Goal: Task Accomplishment & Management: Manage account settings

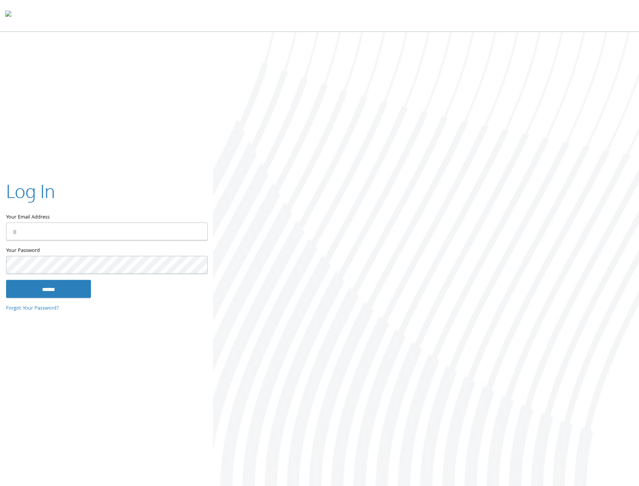
type input "**********"
click at [73, 285] on input "******" at bounding box center [48, 288] width 85 height 18
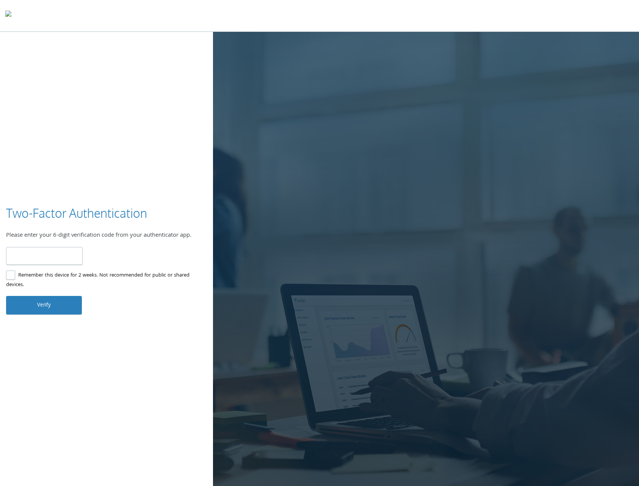
type input "******"
click at [55, 297] on button "Verify" at bounding box center [44, 305] width 76 height 18
